Goal: Communication & Community: Ask a question

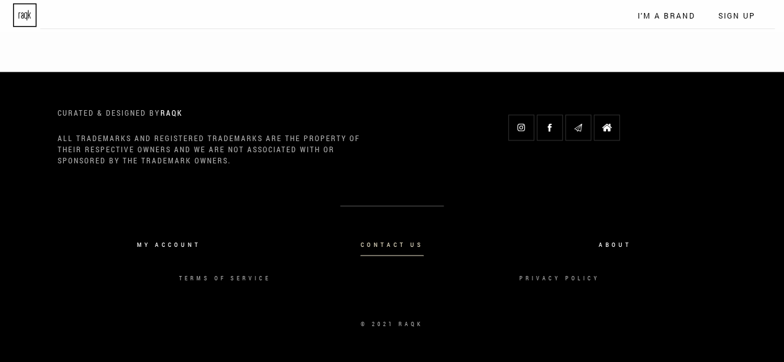
scroll to position [7856, 0]
click at [407, 252] on link "Contact Us" at bounding box center [392, 245] width 64 height 21
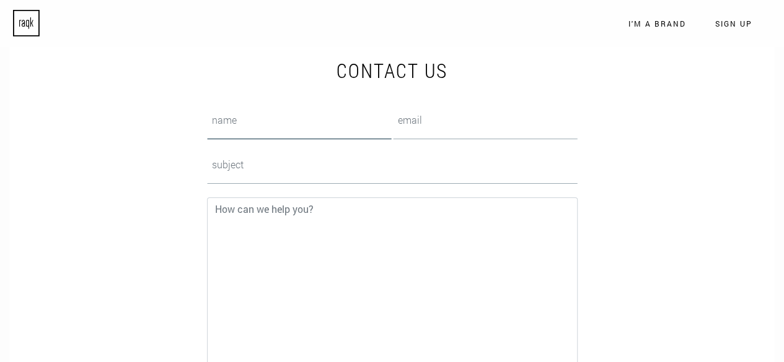
click at [299, 130] on input "text" at bounding box center [299, 123] width 185 height 31
click at [292, 120] on input "text" at bounding box center [299, 123] width 185 height 31
click at [227, 118] on input "text" at bounding box center [299, 123] width 185 height 31
click at [446, 129] on input "email" at bounding box center [485, 123] width 185 height 31
type input "[EMAIL_ADDRESS][DOMAIN_NAME]"
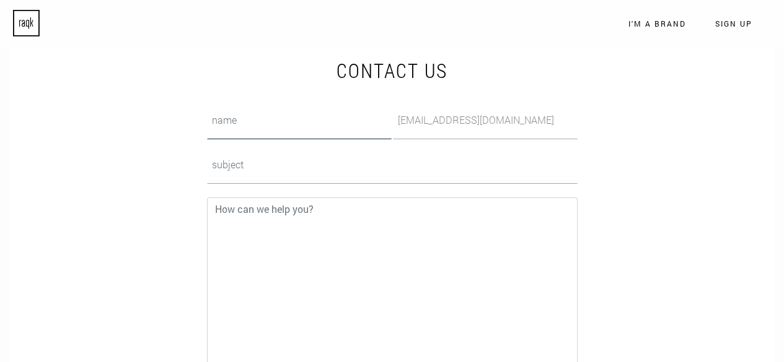
click at [263, 120] on input "text" at bounding box center [299, 123] width 185 height 31
click at [264, 173] on input "text" at bounding box center [392, 168] width 370 height 31
click at [267, 168] on input "text" at bounding box center [392, 168] width 370 height 31
click at [253, 120] on input "text" at bounding box center [299, 123] width 185 height 31
type input "g"
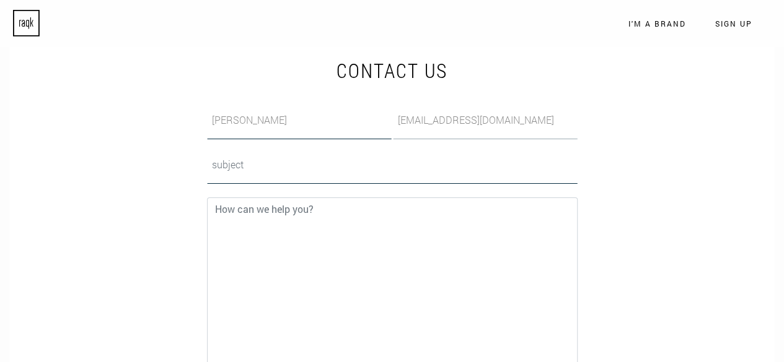
type input "[PERSON_NAME]"
click at [268, 172] on input "text" at bounding box center [392, 168] width 370 height 31
type input "wholesale and brand approval"
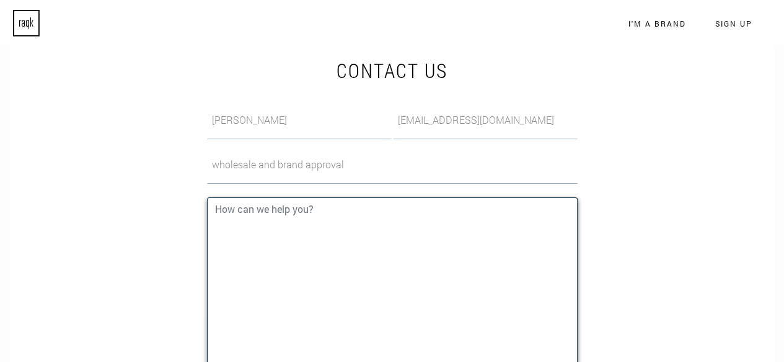
click at [300, 210] on textarea at bounding box center [392, 291] width 370 height 186
paste textarea "Hi I hope this message finds you well. My name is [PERSON_NAME], and I am the S…"
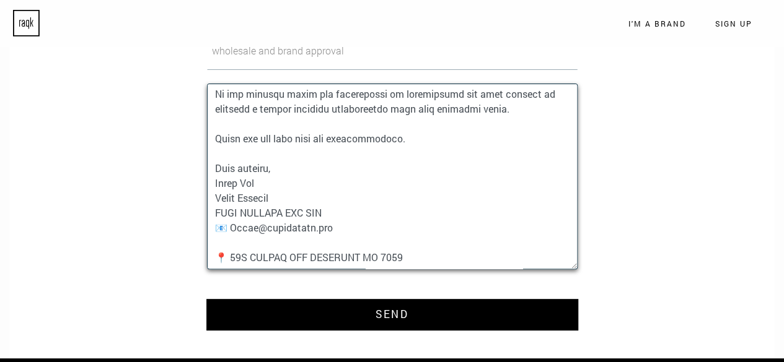
scroll to position [266, 0]
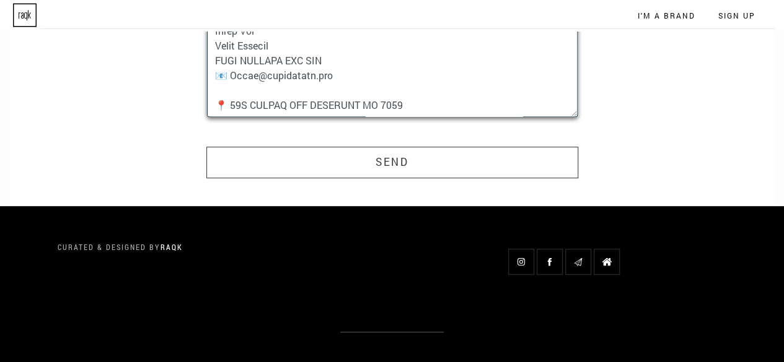
type textarea "Hi I hope this message finds you well. My name is [PERSON_NAME], and I am the S…"
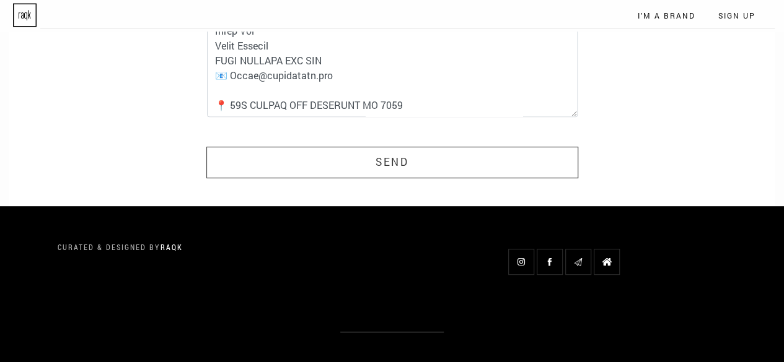
click at [338, 162] on button "Send" at bounding box center [392, 163] width 372 height 32
